Goal: Information Seeking & Learning: Learn about a topic

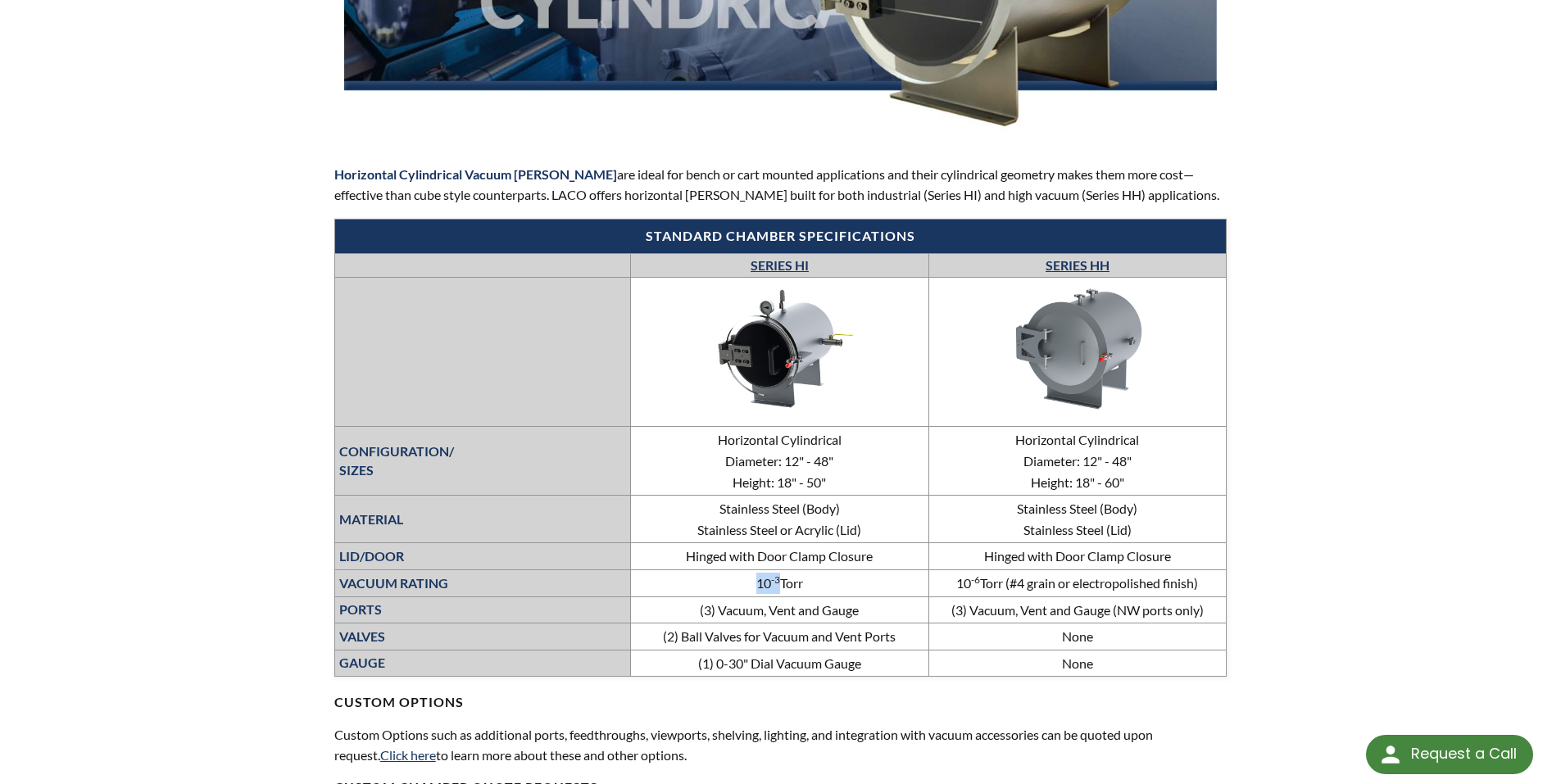
drag, startPoint x: 754, startPoint y: 580, endPoint x: 779, endPoint y: 589, distance: 26.6
click at [779, 589] on td "10 -3 Torr" at bounding box center [780, 583] width 297 height 27
click at [1018, 598] on td "(3) Vacuum, Vent and Gauge (NW ports only)" at bounding box center [1078, 610] width 298 height 27
drag, startPoint x: 946, startPoint y: 585, endPoint x: 1008, endPoint y: 589, distance: 62.1
click at [1008, 589] on td "10 -6 Torr (#4 grain or electropolished finish)" at bounding box center [1078, 583] width 298 height 27
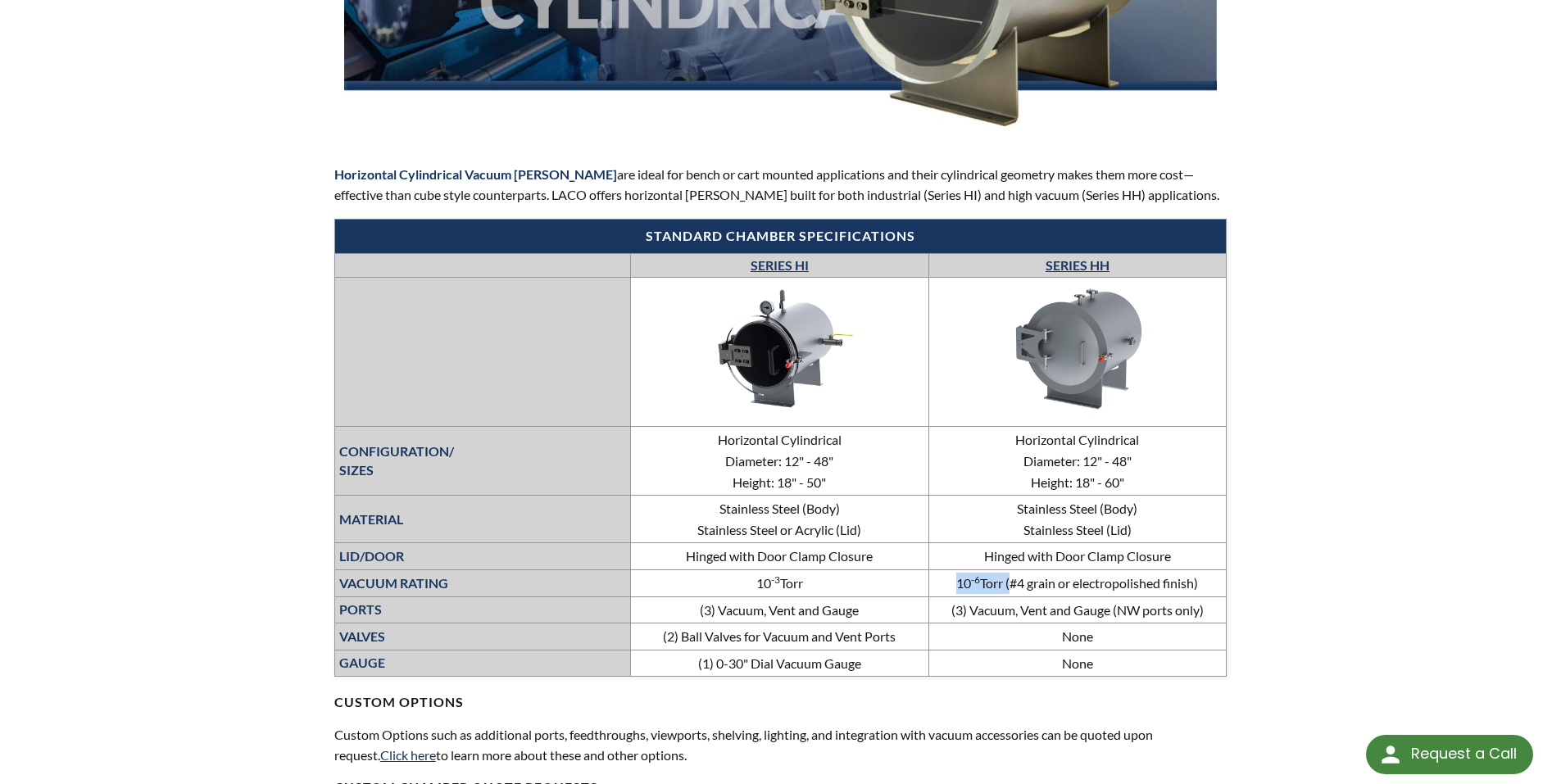
copy td "10 -6 Torr"
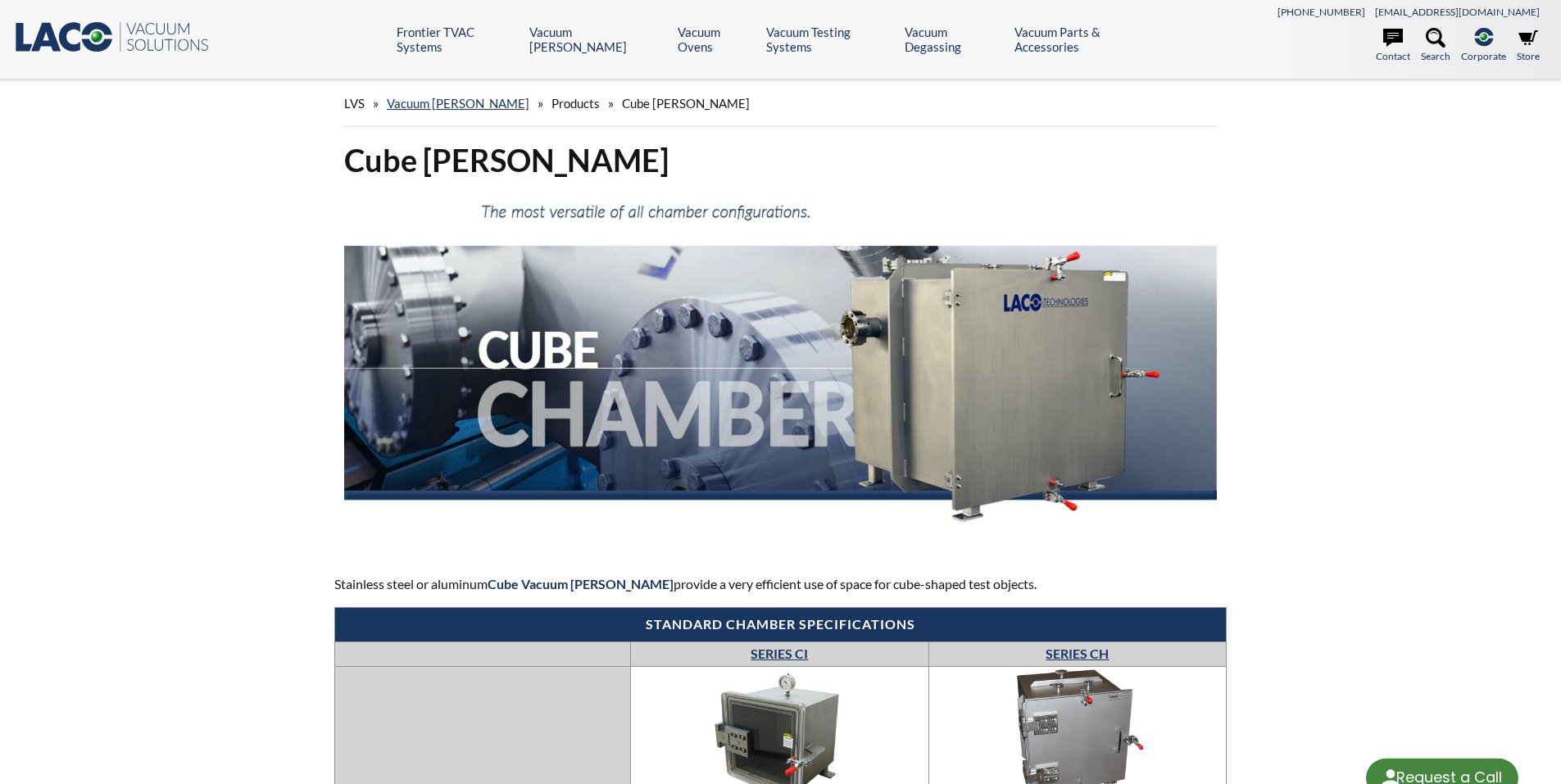
select select "Language Translate Widget"
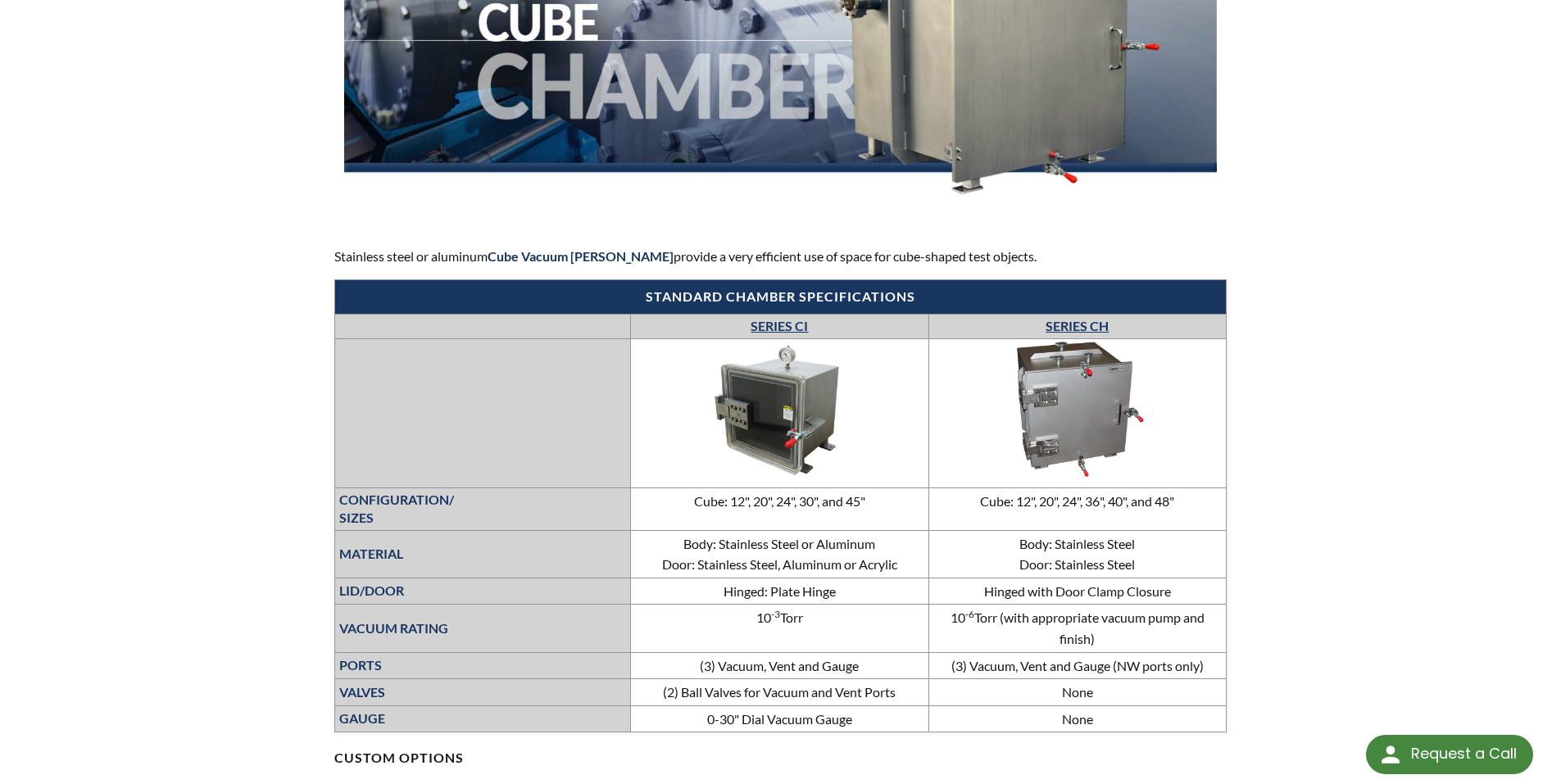
click at [51, 686] on div "LVS » Vacuum Chambers » Products » Cube Chambers Cube Chambers Stainless steel …" at bounding box center [780, 629] width 1561 height 1755
